Goal: Task Accomplishment & Management: Use online tool/utility

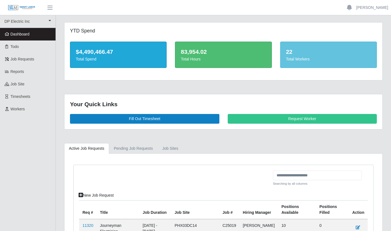
scroll to position [135, 0]
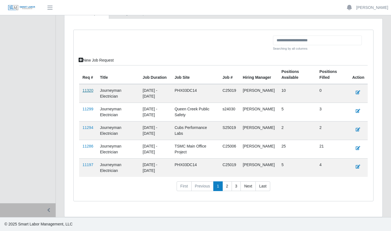
click at [87, 91] on link "11320" at bounding box center [87, 90] width 11 height 4
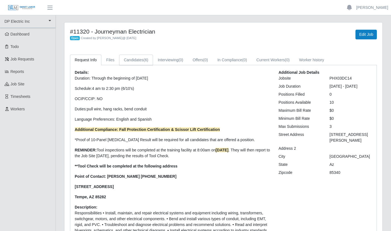
click at [138, 59] on link "Candidates (6)" at bounding box center [136, 60] width 34 height 11
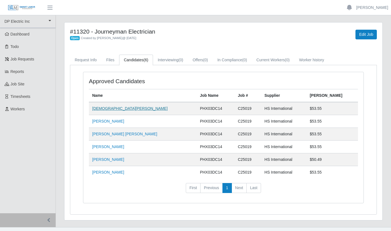
click at [106, 109] on link "[DEMOGRAPHIC_DATA][PERSON_NAME]" at bounding box center [129, 108] width 75 height 4
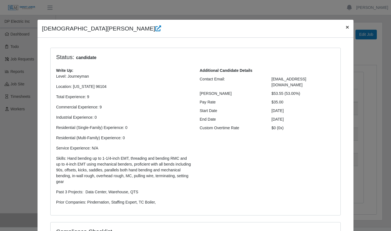
click at [347, 29] on button "×" at bounding box center [347, 27] width 12 height 15
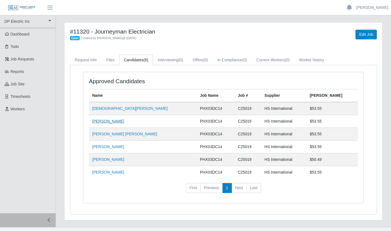
click at [106, 122] on link "[PERSON_NAME]" at bounding box center [108, 121] width 32 height 4
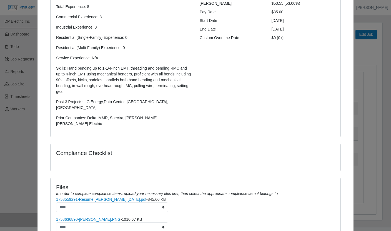
scroll to position [130, 0]
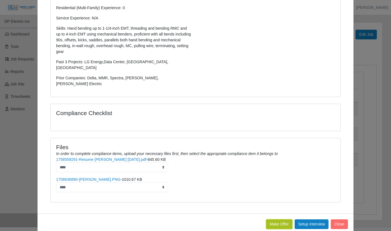
click at [276, 220] on button "Make Offer" at bounding box center [279, 225] width 26 height 10
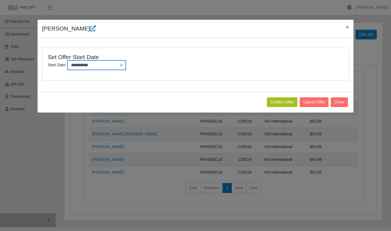
click at [104, 66] on input "**********" at bounding box center [96, 64] width 58 height 9
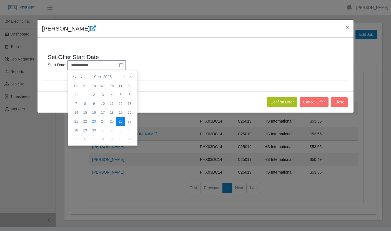
click at [122, 123] on div "26" at bounding box center [120, 121] width 9 height 5
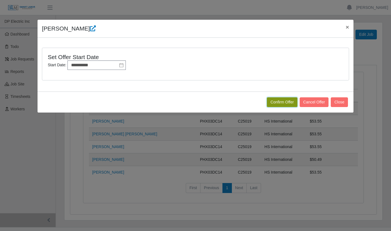
click at [284, 101] on button "Confirm Offer" at bounding box center [282, 102] width 31 height 10
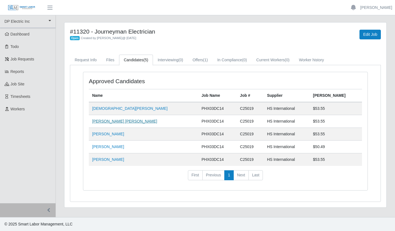
click at [116, 123] on link "Noe Yahir Guerra" at bounding box center [124, 121] width 65 height 4
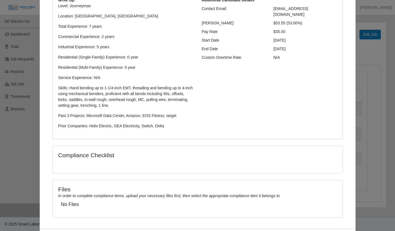
scroll to position [97, 0]
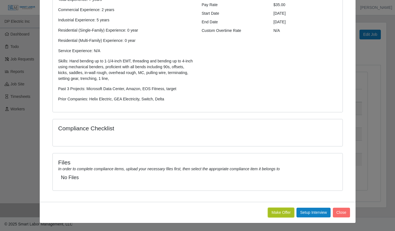
click at [283, 214] on button "Make Offer" at bounding box center [281, 213] width 26 height 10
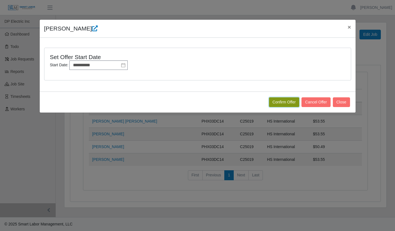
click at [274, 104] on button "Confirm Offer" at bounding box center [284, 102] width 31 height 10
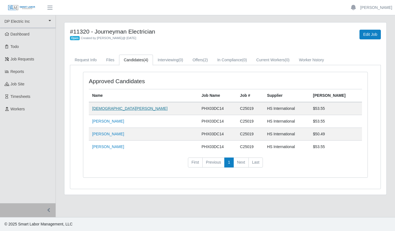
click at [113, 108] on link "[DEMOGRAPHIC_DATA][PERSON_NAME]" at bounding box center [129, 108] width 75 height 4
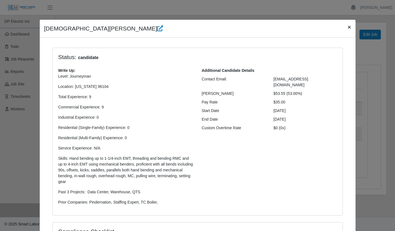
click at [347, 29] on span "×" at bounding box center [348, 27] width 3 height 6
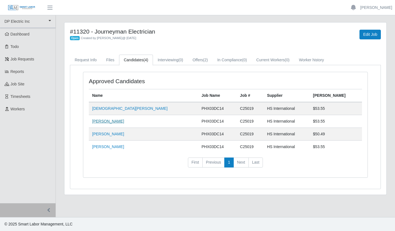
click at [113, 120] on link "Juan M Garcia" at bounding box center [108, 121] width 32 height 4
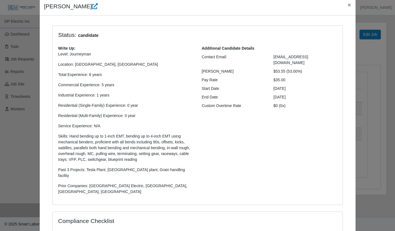
scroll to position [23, 0]
drag, startPoint x: 125, startPoint y: 180, endPoint x: 88, endPoint y: 181, distance: 36.4
click at [88, 183] on p "Prior Companies: Knobelsdorf Electric, Muth, IES, South Central Electric" at bounding box center [125, 189] width 135 height 12
click at [347, 6] on span "×" at bounding box center [348, 4] width 3 height 6
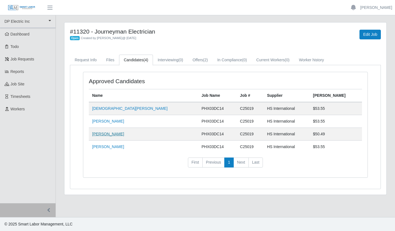
click at [120, 135] on link "Jose Antonio Carillo" at bounding box center [108, 134] width 32 height 4
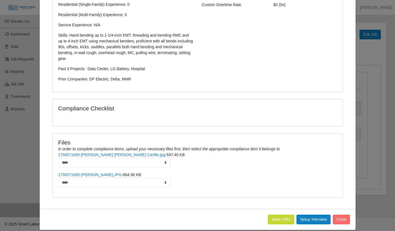
scroll to position [130, 0]
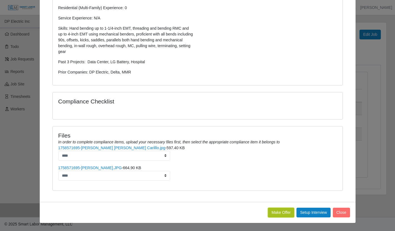
click at [282, 213] on button "Make Offer" at bounding box center [281, 213] width 26 height 10
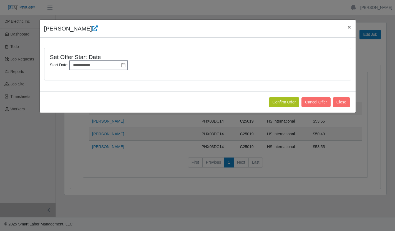
scroll to position [0, 0]
click at [283, 100] on button "Confirm Offer" at bounding box center [284, 102] width 31 height 10
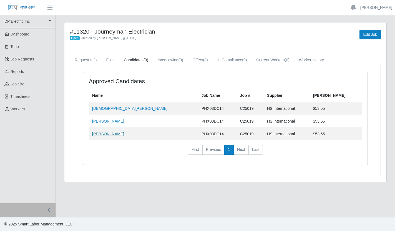
click at [121, 135] on link "[PERSON_NAME]" at bounding box center [108, 134] width 32 height 4
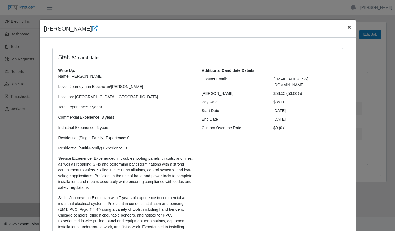
click at [347, 26] on span "×" at bounding box center [348, 27] width 3 height 6
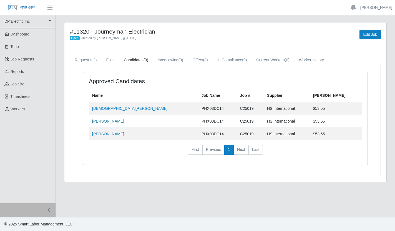
click at [111, 119] on link "[PERSON_NAME]" at bounding box center [108, 121] width 32 height 4
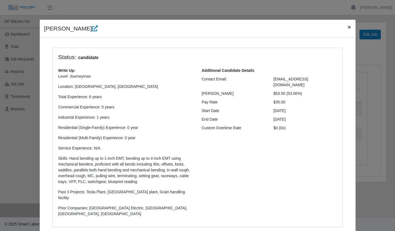
click at [348, 30] on span "×" at bounding box center [348, 27] width 3 height 6
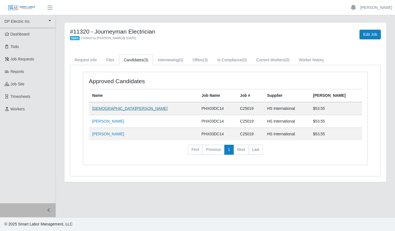
click at [107, 110] on link "[DEMOGRAPHIC_DATA][PERSON_NAME]" at bounding box center [129, 108] width 75 height 4
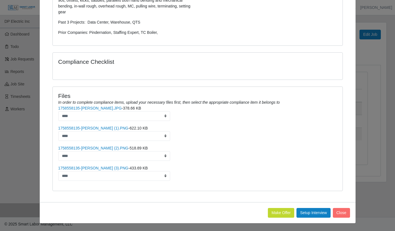
scroll to position [170, 0]
click at [274, 212] on button "Make Offer" at bounding box center [281, 213] width 26 height 10
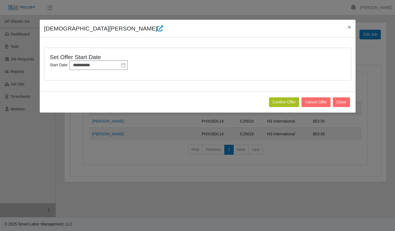
scroll to position [0, 0]
click at [284, 104] on button "Confirm Offer" at bounding box center [284, 102] width 31 height 10
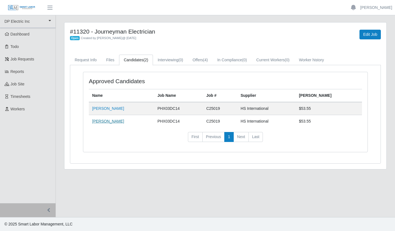
click at [123, 123] on link "[PERSON_NAME]" at bounding box center [108, 121] width 32 height 4
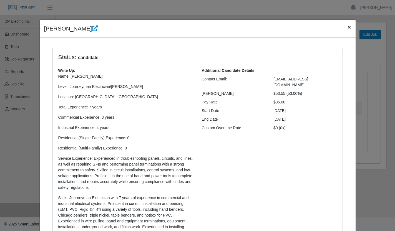
click at [347, 28] on span "×" at bounding box center [348, 27] width 3 height 6
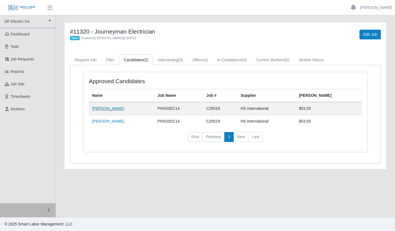
click at [109, 107] on link "[PERSON_NAME]" at bounding box center [108, 108] width 32 height 4
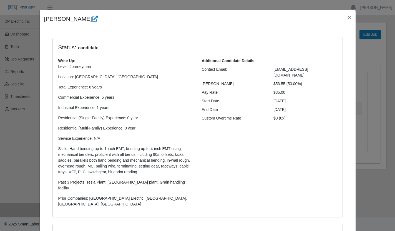
scroll to position [13, 0]
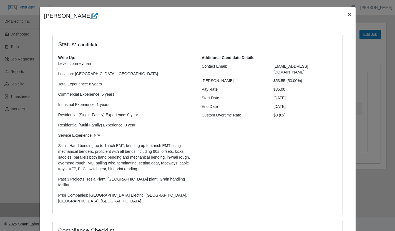
click at [347, 14] on span "×" at bounding box center [348, 14] width 3 height 6
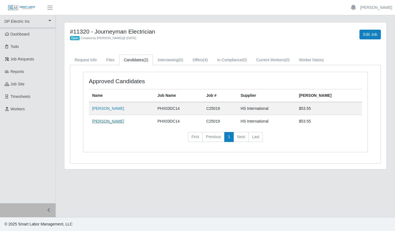
click at [122, 122] on link "[PERSON_NAME]" at bounding box center [108, 121] width 32 height 4
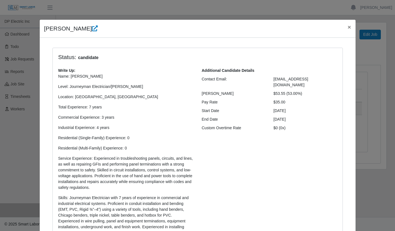
scroll to position [186, 0]
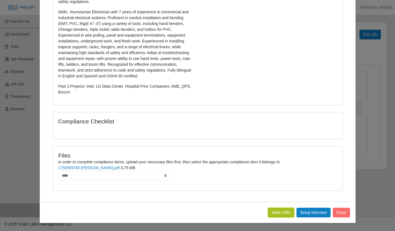
click at [271, 210] on button "Make Offer" at bounding box center [281, 213] width 26 height 10
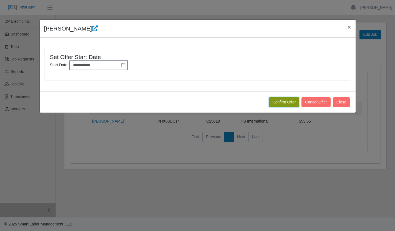
click at [287, 102] on button "Confirm Offer" at bounding box center [284, 102] width 31 height 10
